Goal: Task Accomplishment & Management: Manage account settings

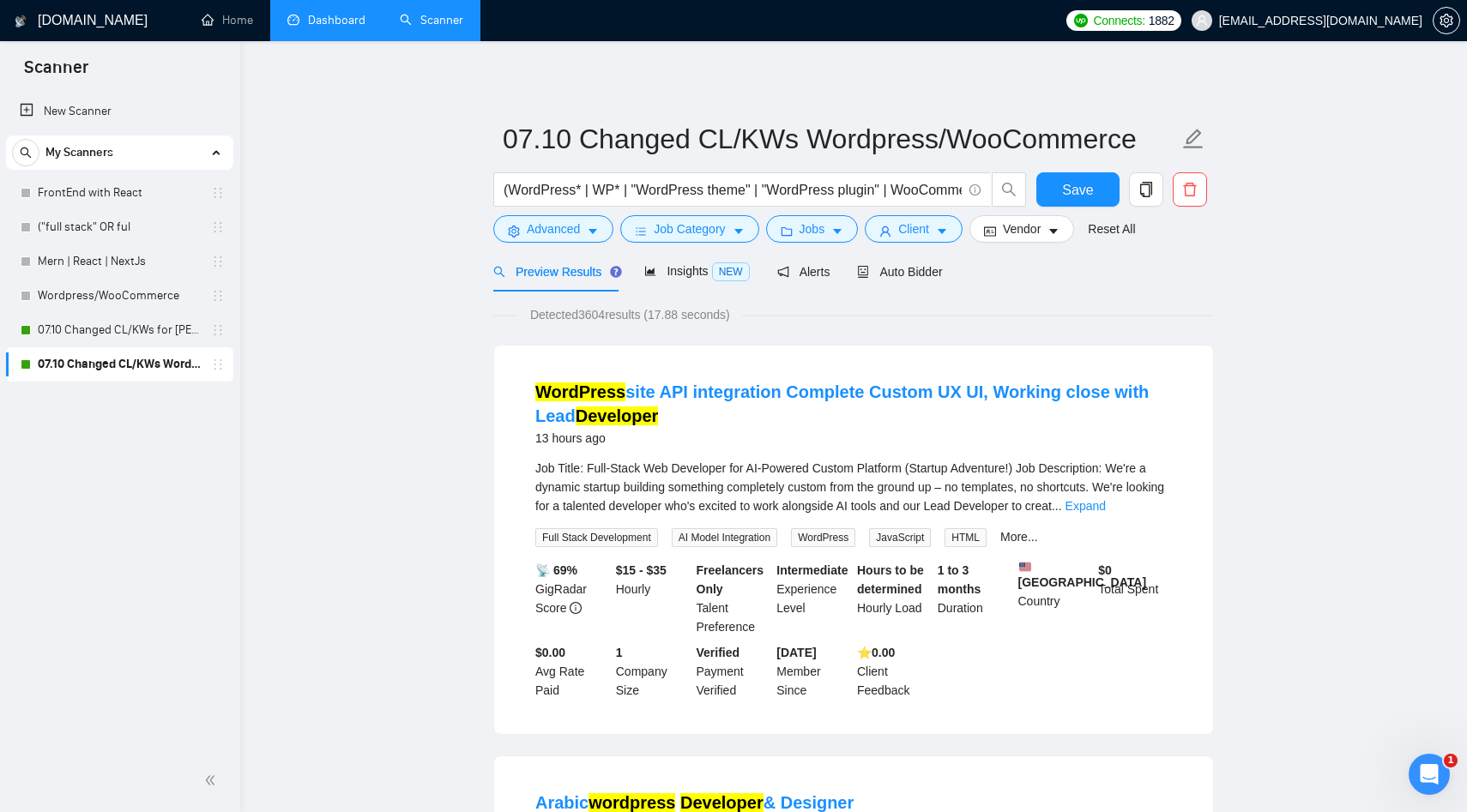
click at [337, 24] on link "Dashboard" at bounding box center [327, 21] width 78 height 15
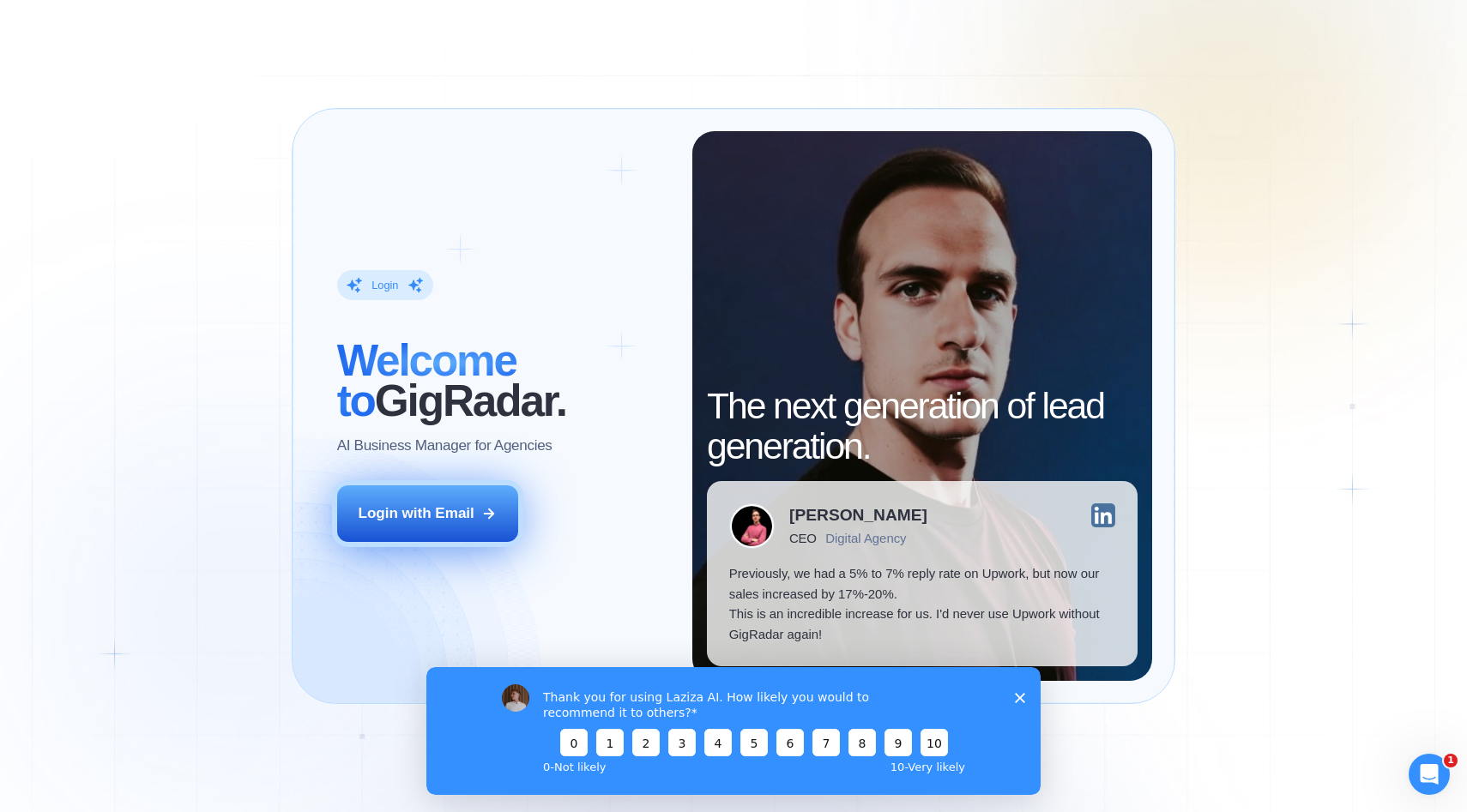
click at [401, 511] on div "Login with Email" at bounding box center [416, 513] width 116 height 21
